Goal: Task Accomplishment & Management: Manage account settings

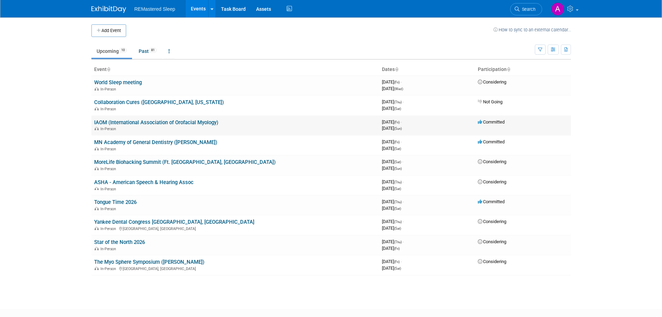
click at [143, 120] on link "IAOM (International Association of Orofacial Myology)" at bounding box center [156, 122] width 124 height 6
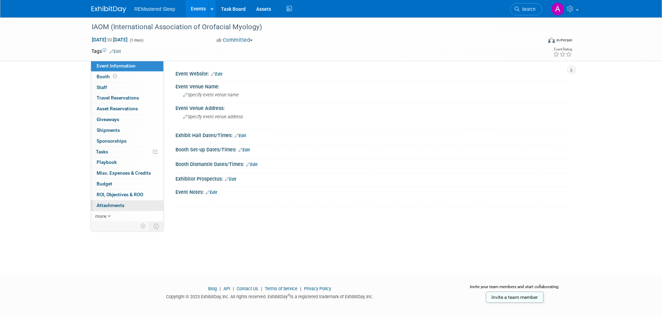
click at [113, 204] on span "Attachments 0" at bounding box center [111, 205] width 28 height 6
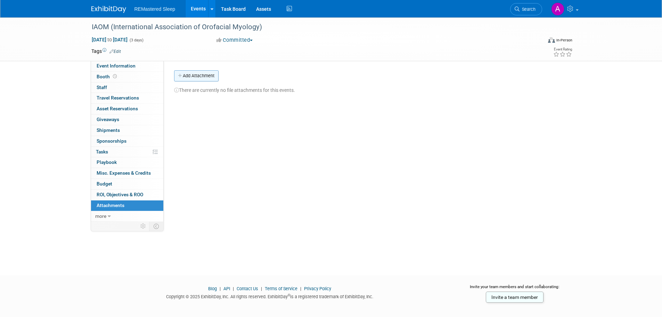
click at [196, 77] on button "Add Attachment" at bounding box center [196, 75] width 45 height 11
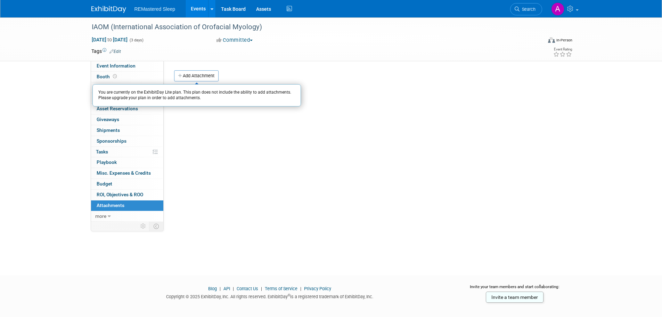
click at [186, 96] on div "You are currently on the ExhibitDay Lite plan. This plan does not include the a…" at bounding box center [196, 95] width 209 height 22
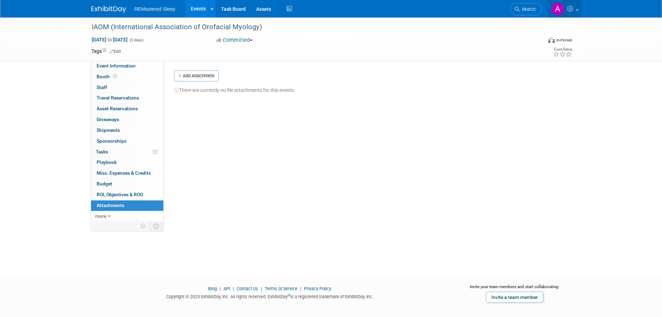
click at [570, 8] on icon at bounding box center [571, 9] width 8 height 6
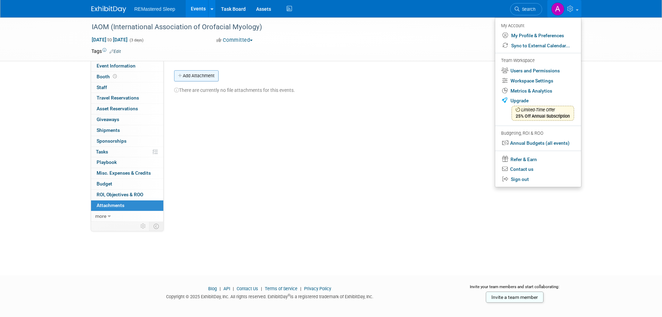
click at [193, 74] on button "Add Attachment" at bounding box center [196, 75] width 45 height 11
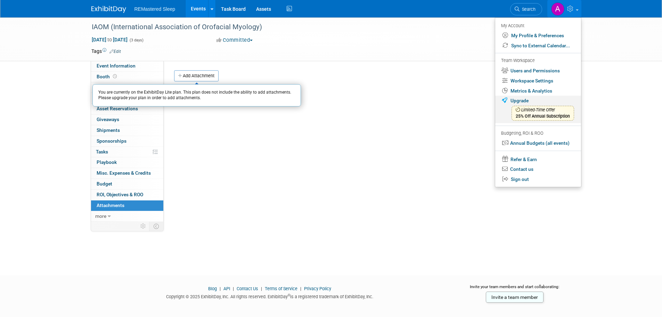
click at [549, 114] on span "Limited-Time Offer 25% Off Annual Subscription" at bounding box center [543, 113] width 63 height 15
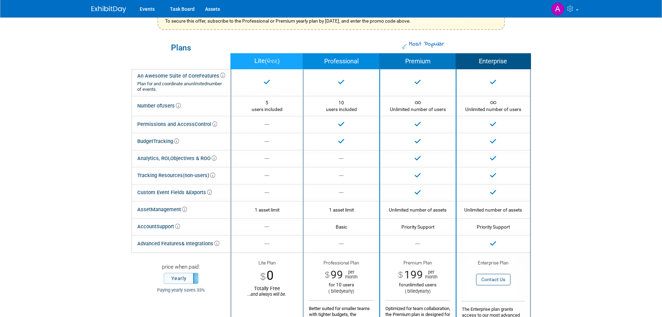
scroll to position [70, 0]
